Goal: Navigation & Orientation: Find specific page/section

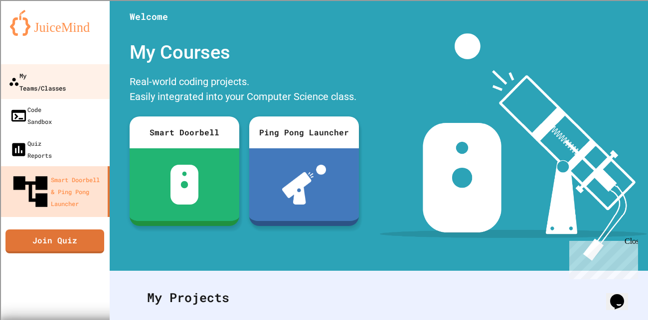
click at [53, 73] on div "My Teams/Classes" at bounding box center [36, 81] width 57 height 24
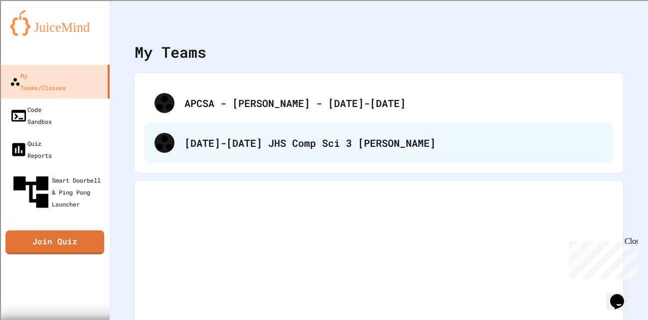
click at [203, 146] on div "[DATE]-[DATE] JHS Comp Sci 3 [PERSON_NAME]" at bounding box center [393, 143] width 419 height 15
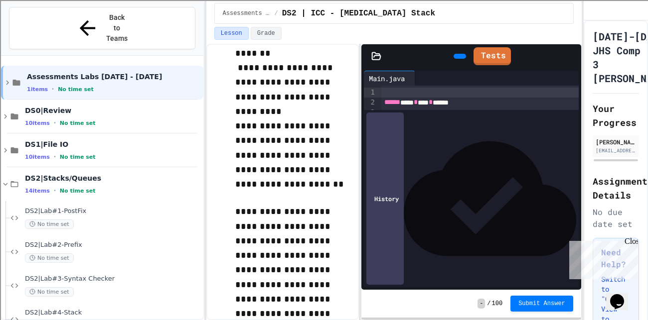
scroll to position [182, 0]
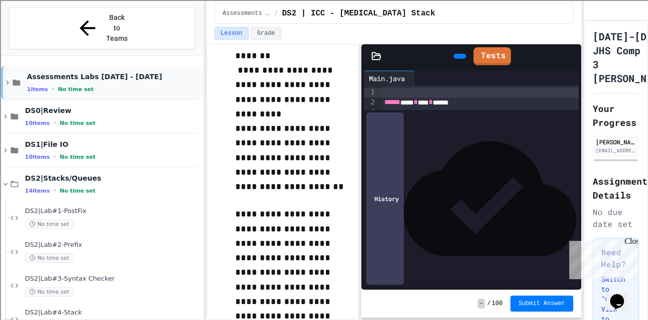
click at [21, 78] on icon at bounding box center [16, 82] width 9 height 9
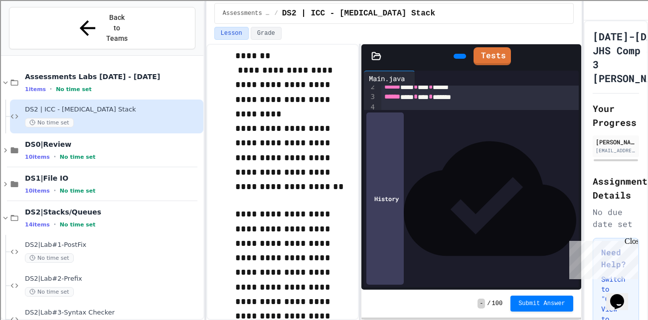
scroll to position [13, 0]
click at [419, 78] on icon at bounding box center [419, 78] width 0 height 0
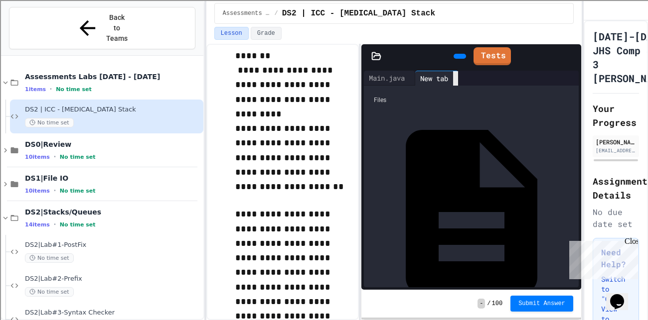
click at [455, 79] on icon at bounding box center [455, 79] width 0 height 0
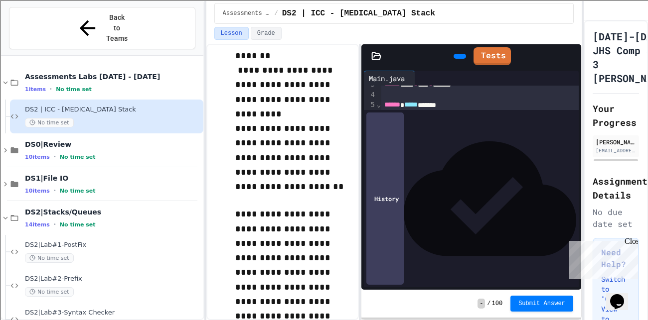
scroll to position [31, 0]
